Goal: Task Accomplishment & Management: Manage account settings

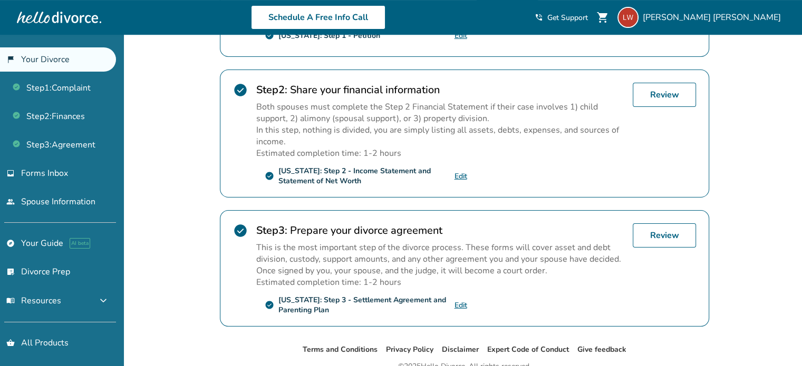
scroll to position [311, 0]
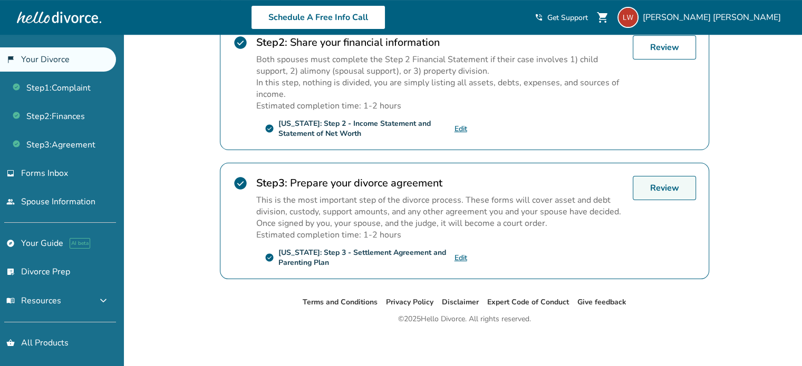
click at [674, 185] on link "Review" at bounding box center [664, 188] width 63 height 24
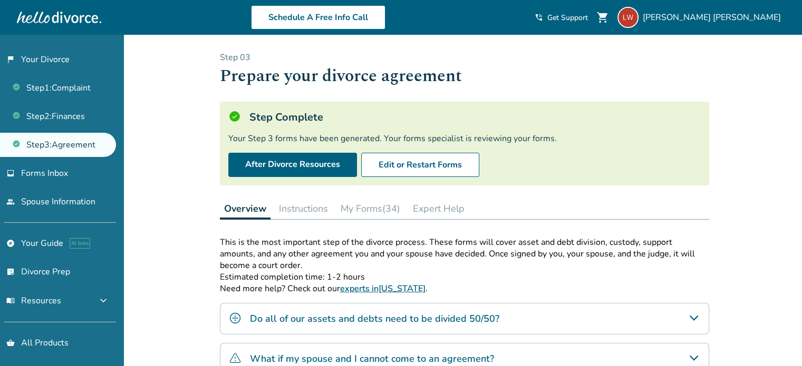
scroll to position [53, 0]
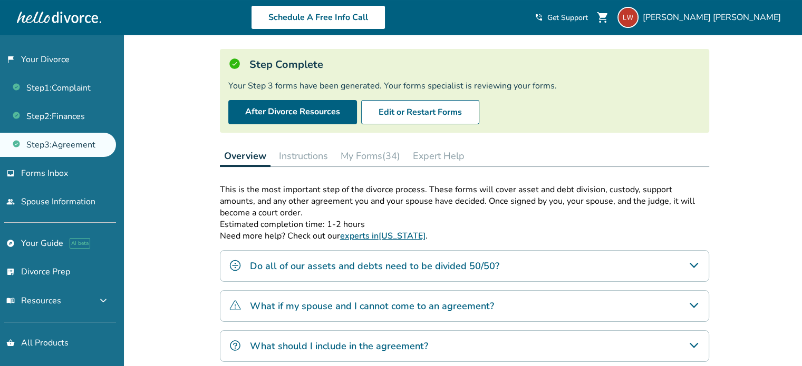
click at [370, 156] on button "My Forms (34)" at bounding box center [370, 156] width 68 height 21
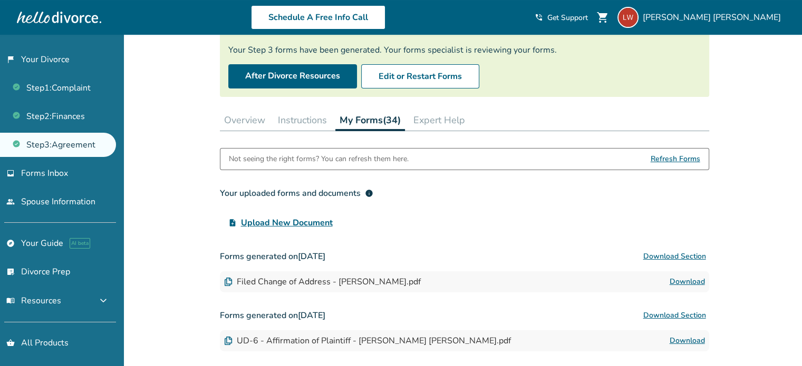
scroll to position [158, 0]
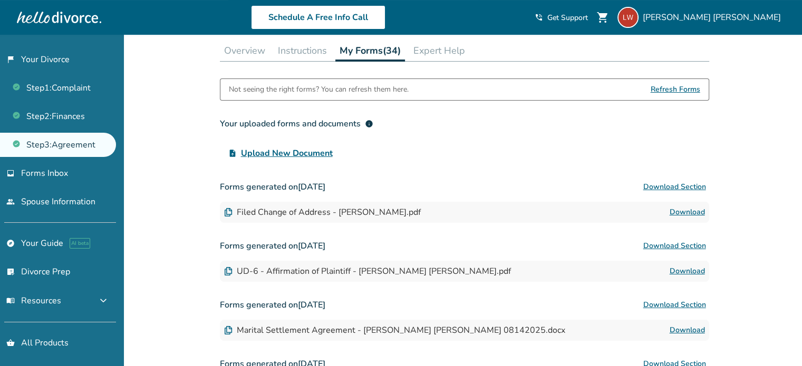
click at [690, 212] on link "Download" at bounding box center [687, 212] width 35 height 13
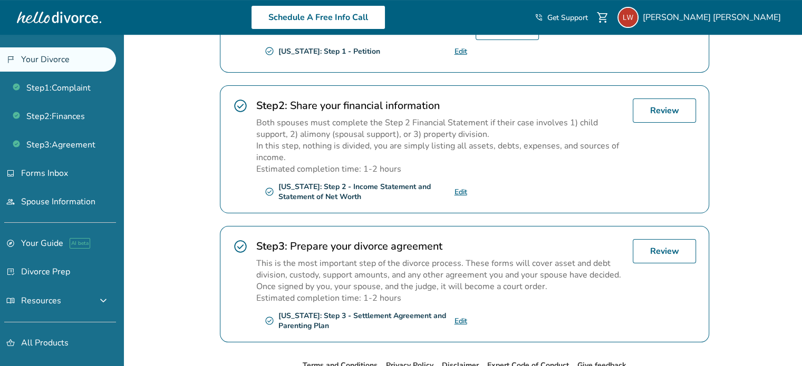
scroll to position [311, 0]
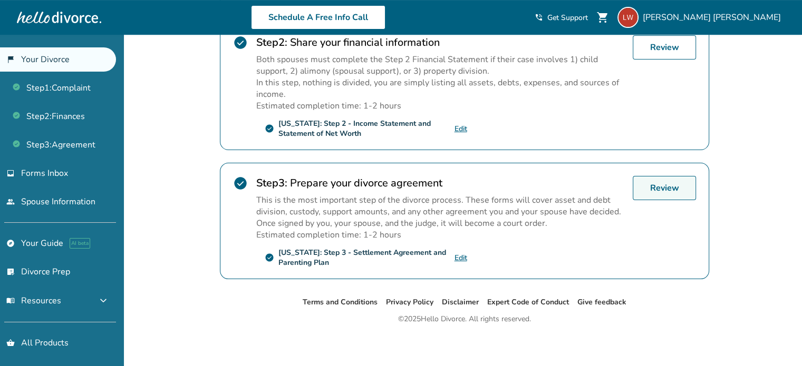
click at [667, 189] on link "Review" at bounding box center [664, 188] width 63 height 24
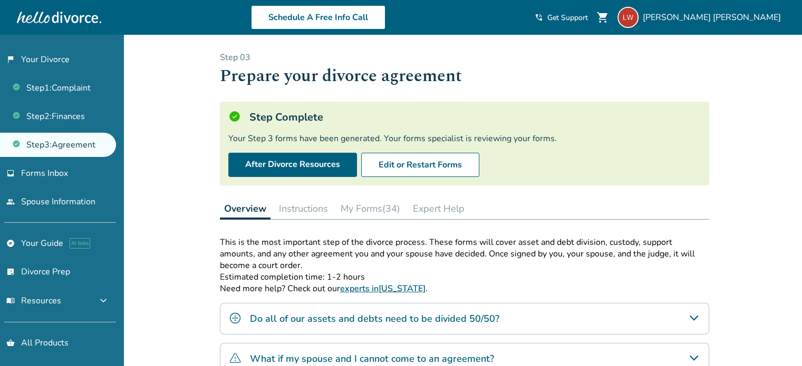
click at [367, 207] on button "My Forms (34)" at bounding box center [370, 208] width 68 height 21
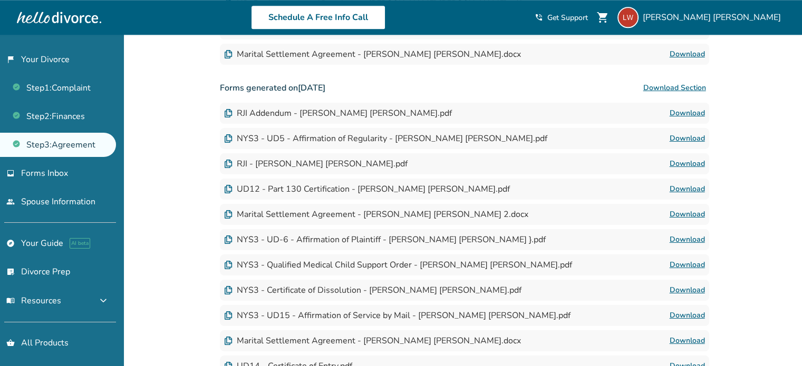
scroll to position [950, 0]
